Goal: Find specific page/section: Find specific page/section

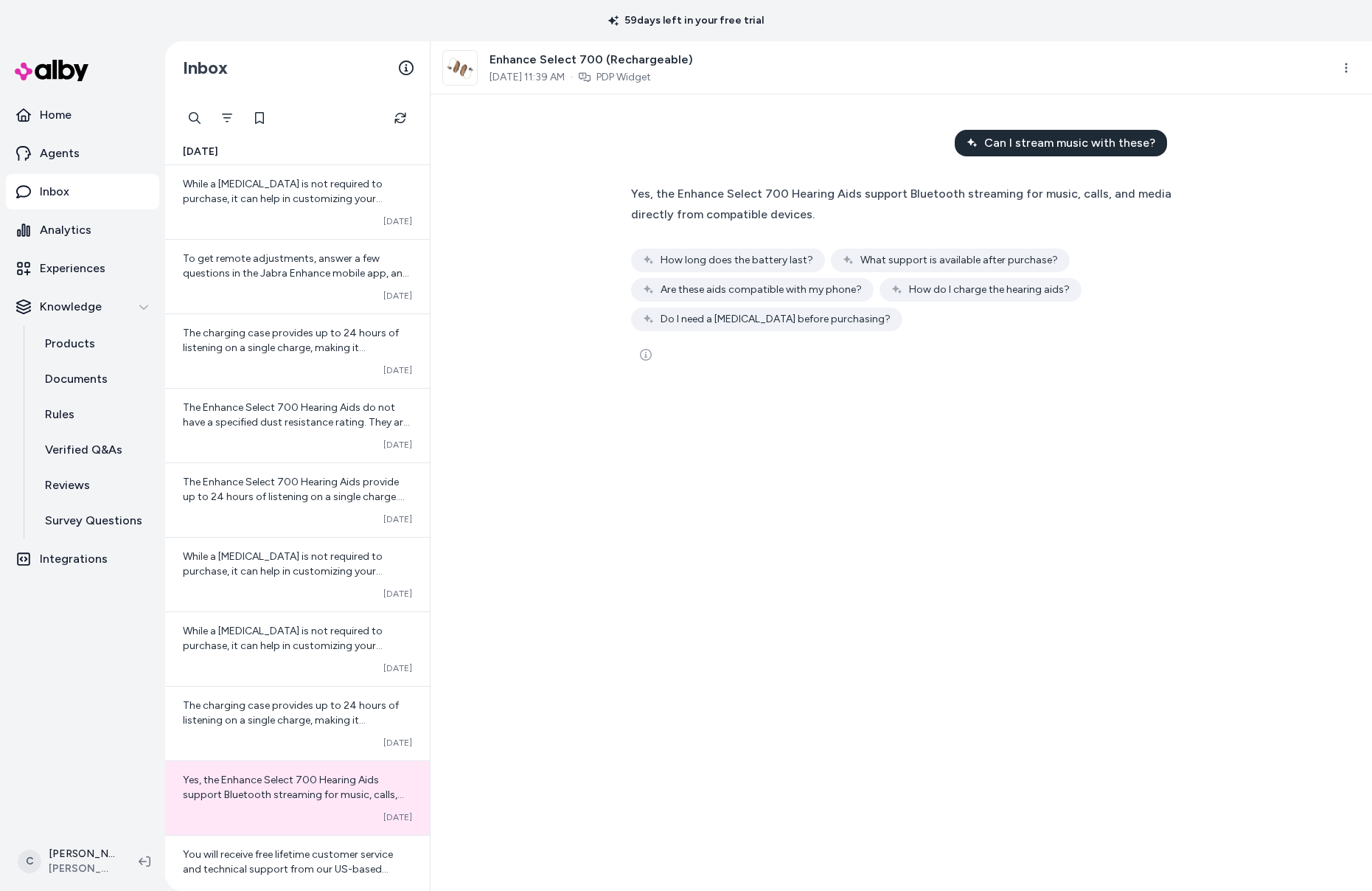
click at [58, 867] on html "59 days left in your free trial Home Agents Inbox Analytics Experiences Knowled…" at bounding box center [686, 446] width 1372 height 891
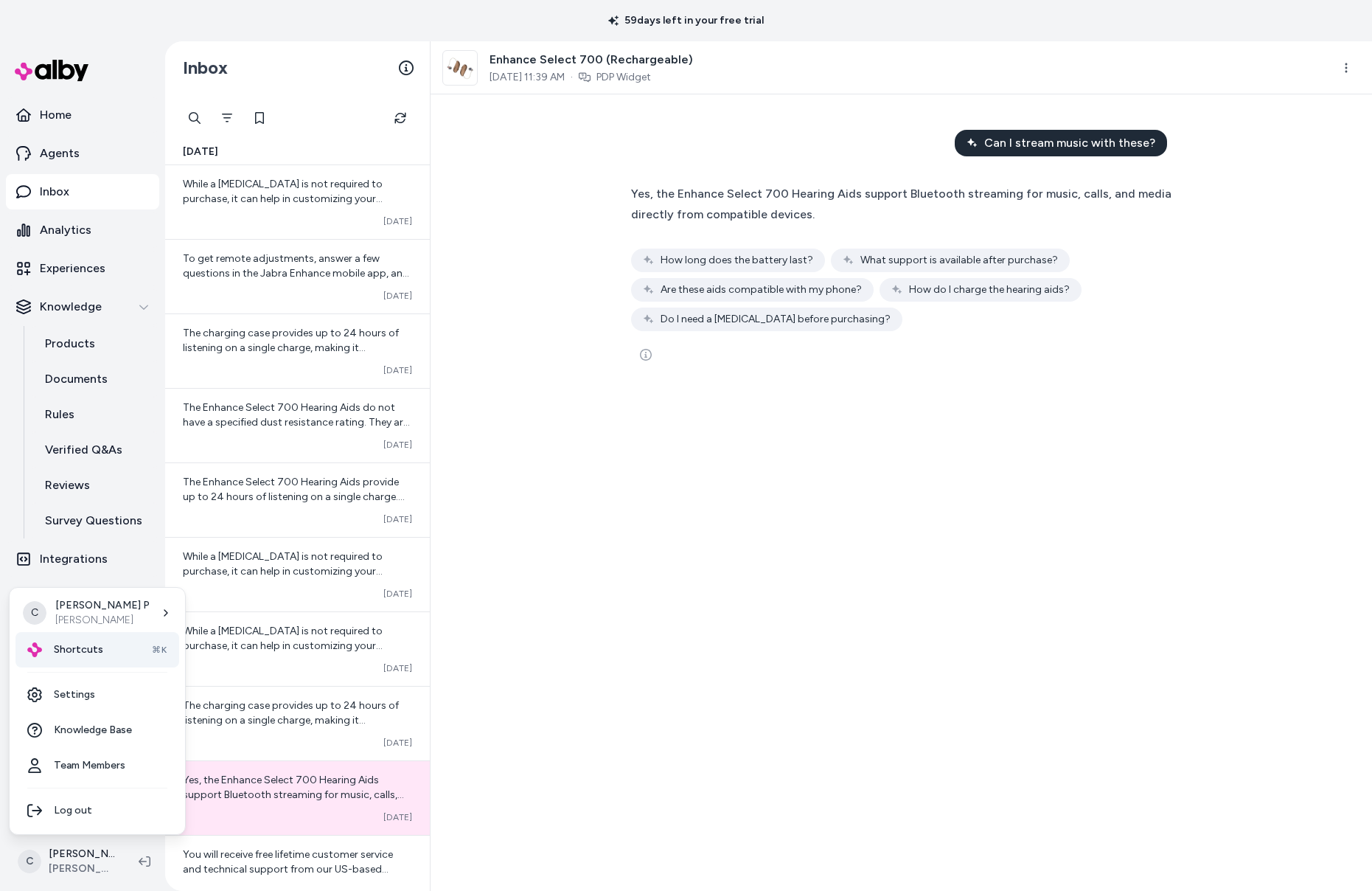
click at [81, 657] on div "Shortcuts ⌘K" at bounding box center [97, 649] width 164 height 35
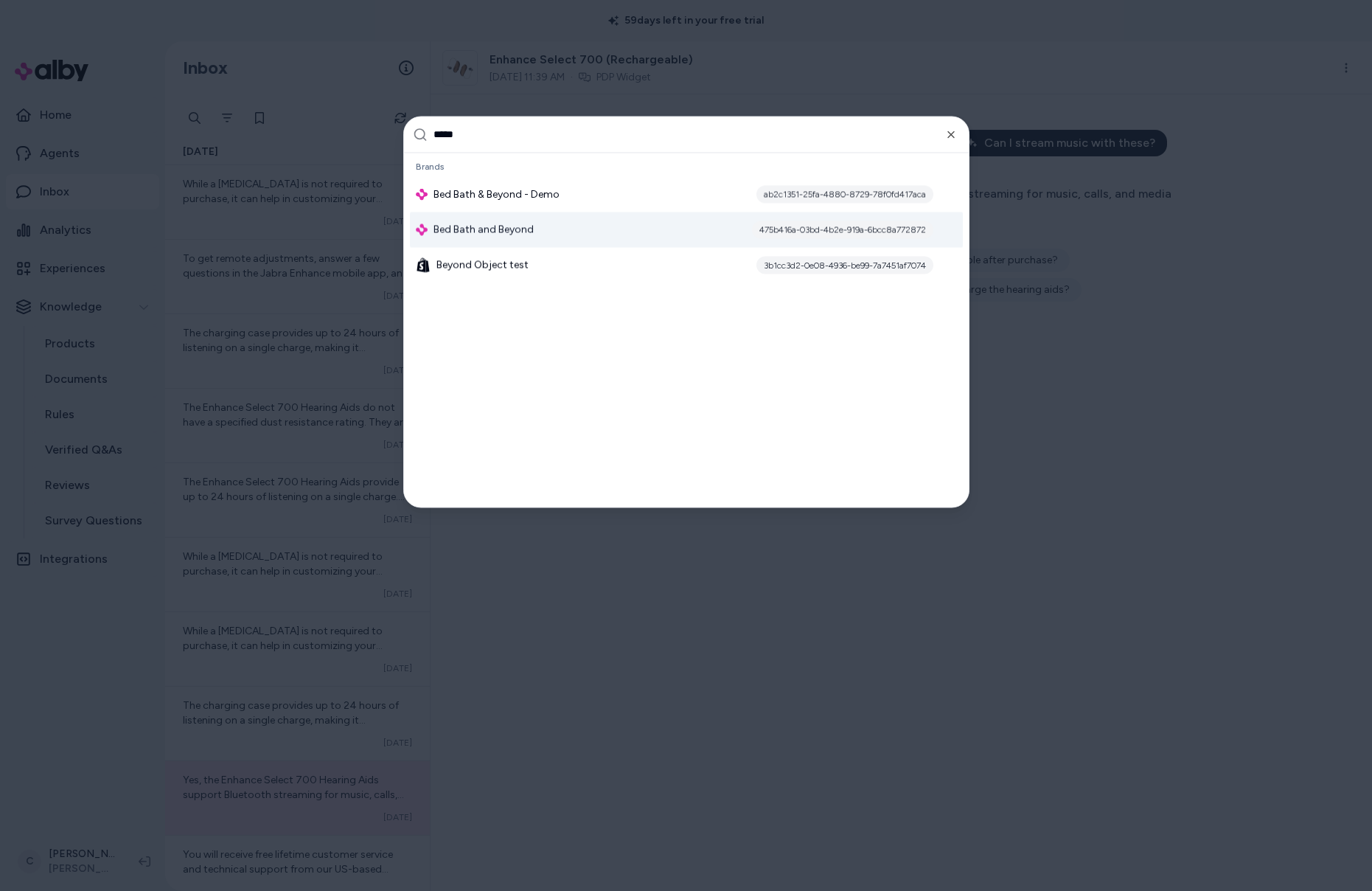
type input "*****"
click at [493, 225] on span "Bed Bath and Beyond" at bounding box center [483, 229] width 100 height 15
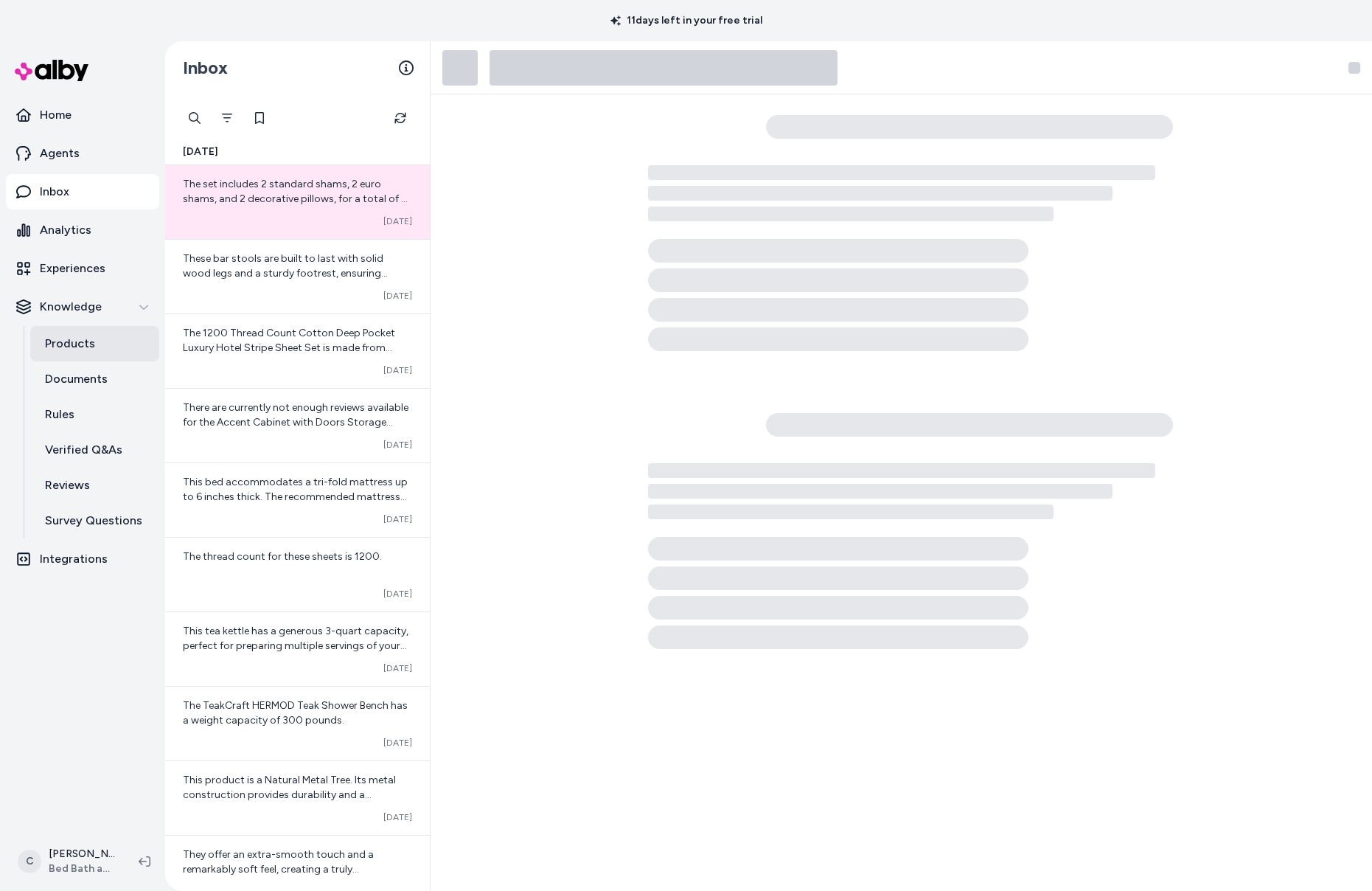
click at [99, 339] on link "Products" at bounding box center [95, 343] width 129 height 35
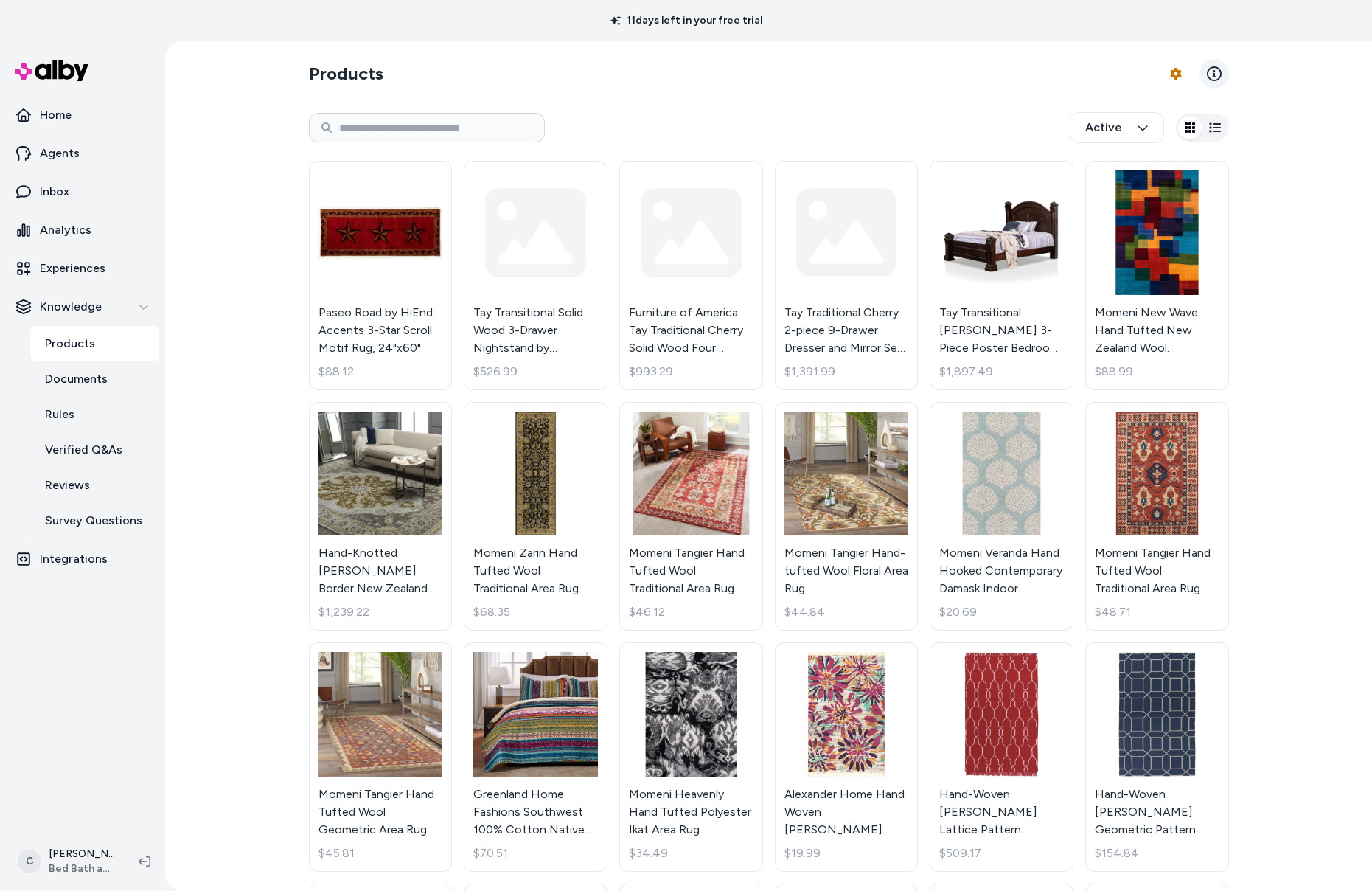
click at [1206, 71] on icon at bounding box center [1214, 73] width 15 height 15
click at [286, 355] on div "Products Product Feed Options Active Paseo Road by HiEnd Accents 3-Star Scroll …" at bounding box center [768, 466] width 1206 height 849
click at [371, 313] on link "Paseo Road by HiEnd Accents 3-Star Scroll Motif Rug, 24"x60" $88.12" at bounding box center [381, 275] width 144 height 229
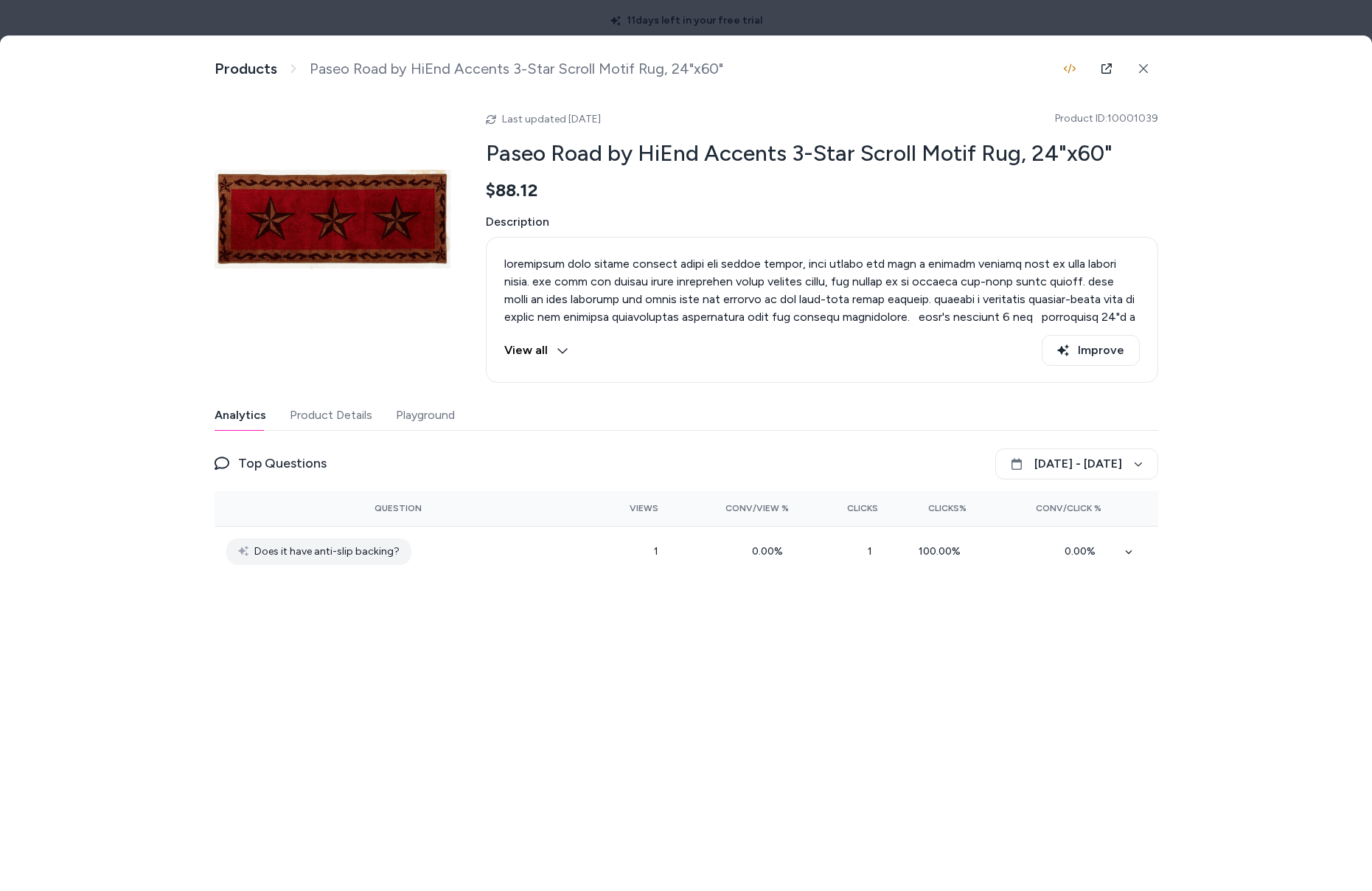
drag, startPoint x: 655, startPoint y: 111, endPoint x: 559, endPoint y: 113, distance: 96.0
click at [559, 113] on div "Last updated [DATE] Product ID: 10001039" at bounding box center [821, 119] width 672 height 18
drag, startPoint x: 559, startPoint y: 113, endPoint x: 699, endPoint y: 105, distance: 140.2
click at [558, 113] on span "Last updated [DATE]" at bounding box center [551, 118] width 99 height 12
click at [1309, 9] on div at bounding box center [686, 446] width 1372 height 891
